Goal: Navigation & Orientation: Find specific page/section

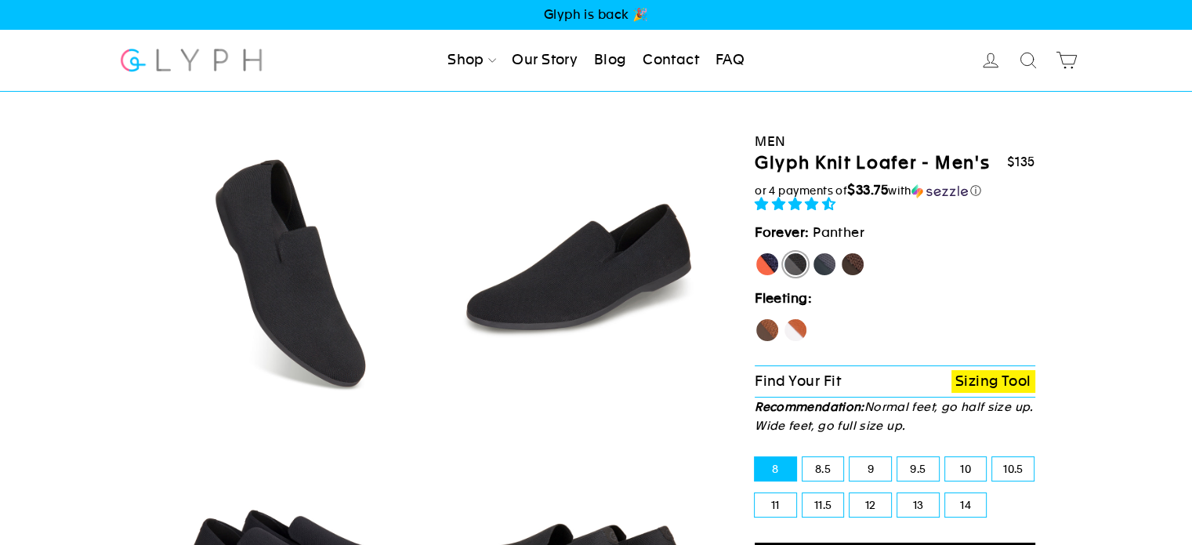
select select "highest-rating"
click at [226, 54] on img at bounding box center [191, 60] width 147 height 42
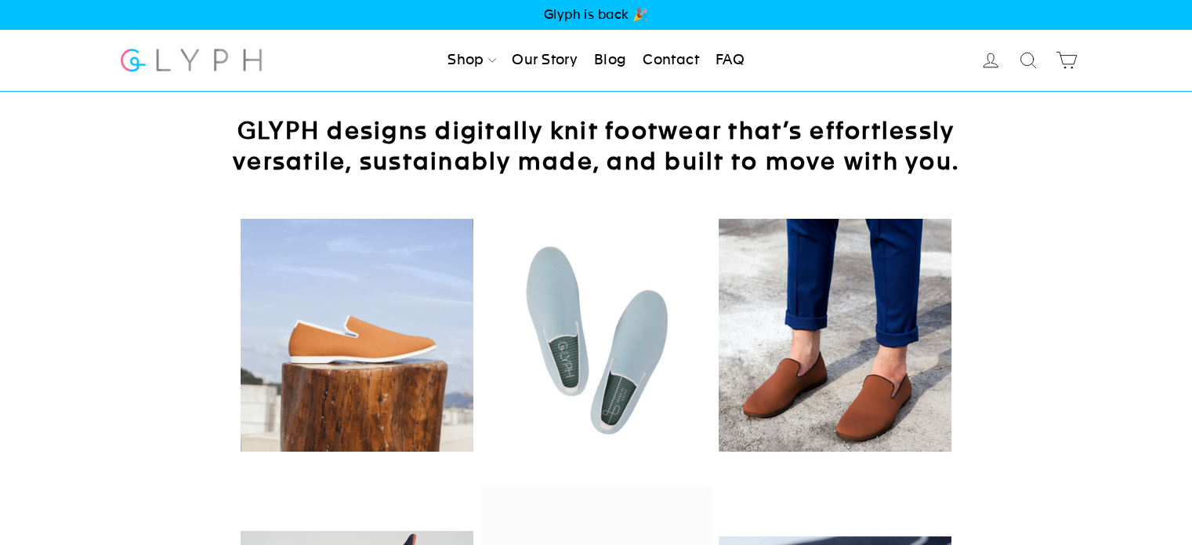
drag, startPoint x: 209, startPoint y: 251, endPoint x: 234, endPoint y: 212, distance: 46.5
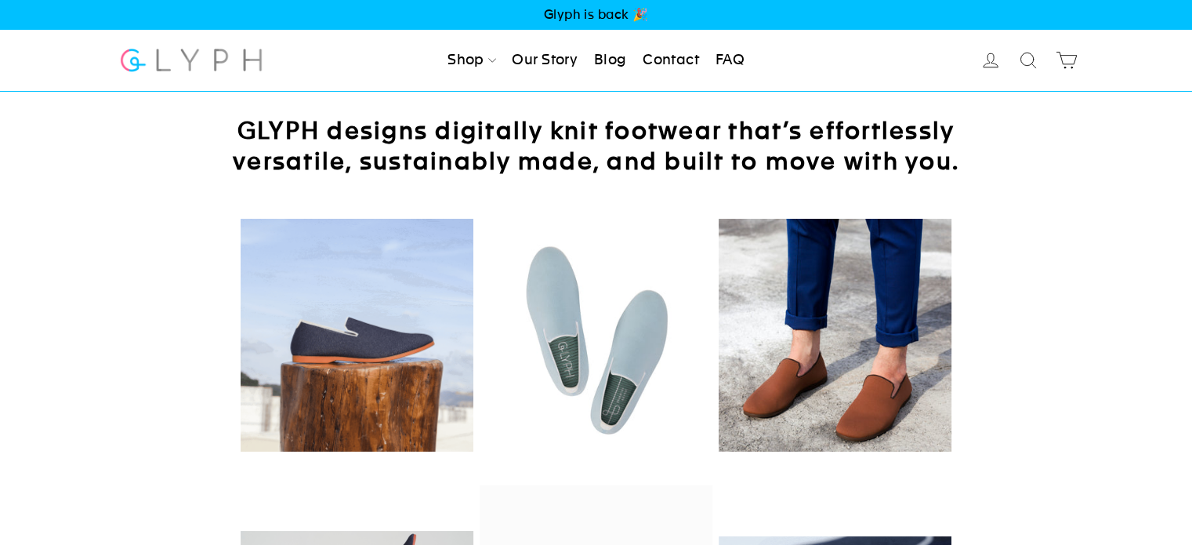
click at [206, 244] on div at bounding box center [596, 340] width 956 height 251
